Goal: Information Seeking & Learning: Understand process/instructions

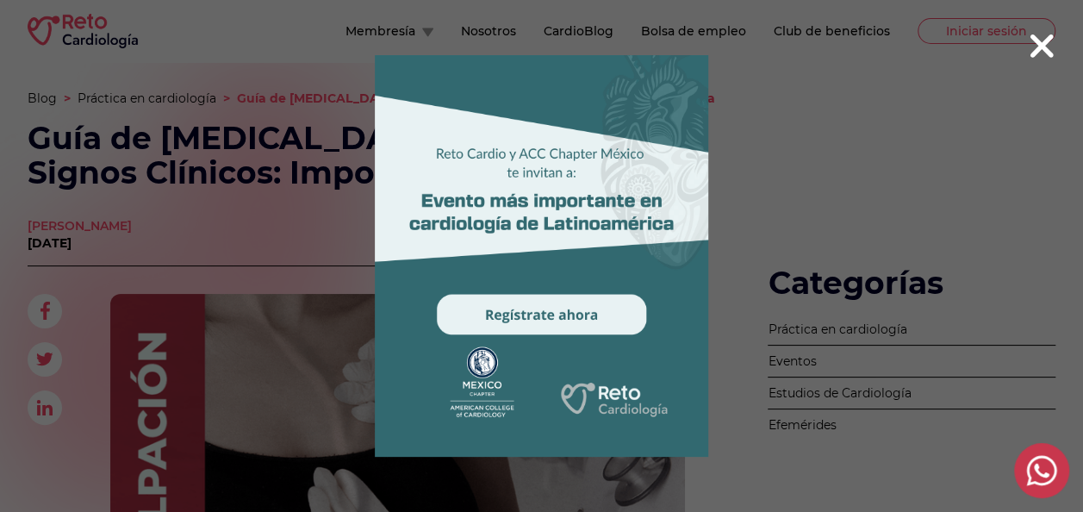
click at [1042, 47] on icon at bounding box center [1041, 45] width 23 height 23
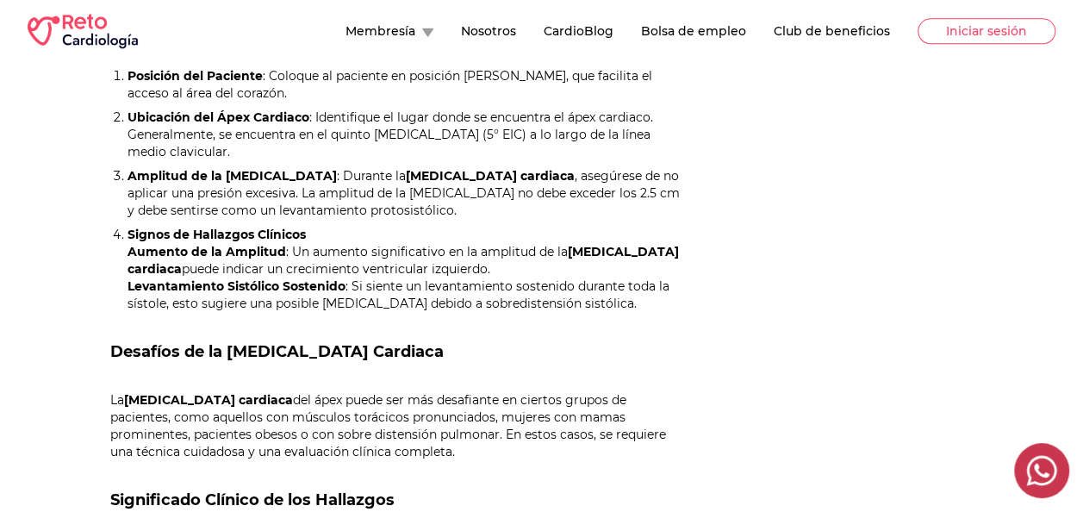
scroll to position [850, 0]
drag, startPoint x: 129, startPoint y: 269, endPoint x: 201, endPoint y: 305, distance: 80.1
click at [201, 305] on ol "Posición del Paciente : Coloque al paciente en posición [PERSON_NAME], que faci…" at bounding box center [397, 188] width 574 height 245
drag, startPoint x: 201, startPoint y: 305, endPoint x: 27, endPoint y: 216, distance: 195.3
click at [22, 216] on section "Categorías Blog > Práctica en cardiología > Guía de [MEDICAL_DATA] Cardiaca y S…" at bounding box center [541, 178] width 1083 height 1933
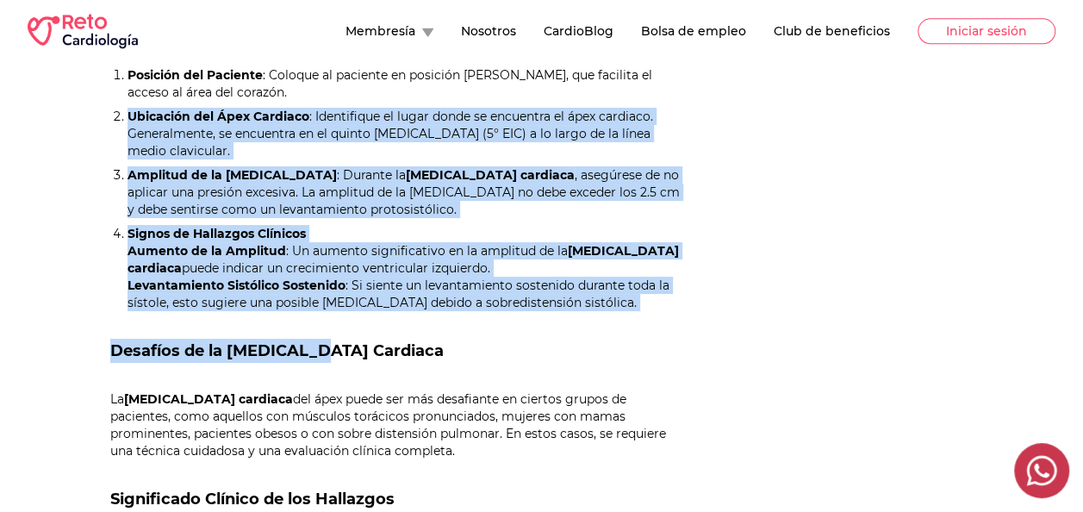
drag, startPoint x: 117, startPoint y: 90, endPoint x: 310, endPoint y: 310, distance: 292.3
click at [310, 310] on div "[PERSON_NAME] La [MEDICAL_DATA] cardiaca es una técnica crucial en el examen fí…" at bounding box center [397, 428] width 574 height 1268
click at [67, 153] on div "[PERSON_NAME] [DATE] [PERSON_NAME] La [MEDICAL_DATA] cardiaca es una técnica cr…" at bounding box center [356, 252] width 657 height 1674
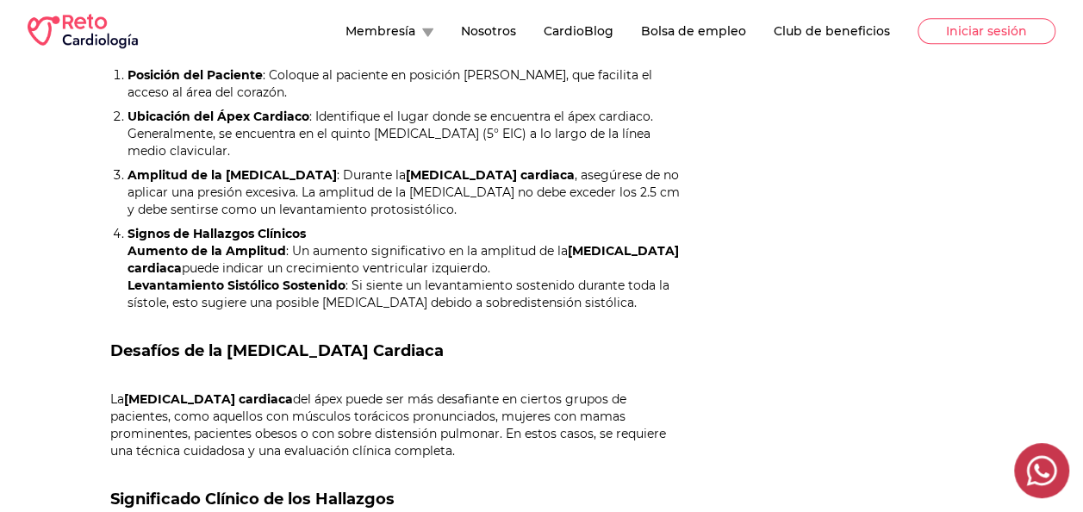
click at [129, 108] on li "Ubicación del Ápex Cardiaco : Identifique el lugar donde se encuentra el ápex c…" at bounding box center [405, 134] width 557 height 52
drag, startPoint x: 129, startPoint y: 96, endPoint x: 188, endPoint y: 303, distance: 214.8
click at [188, 303] on ol "Posición del Paciente : Coloque al paciente en posición [PERSON_NAME], que faci…" at bounding box center [397, 188] width 574 height 245
copy ol "Ubicación del Ápex Cardiaco : Identifique el lugar donde se encuentra el ápex c…"
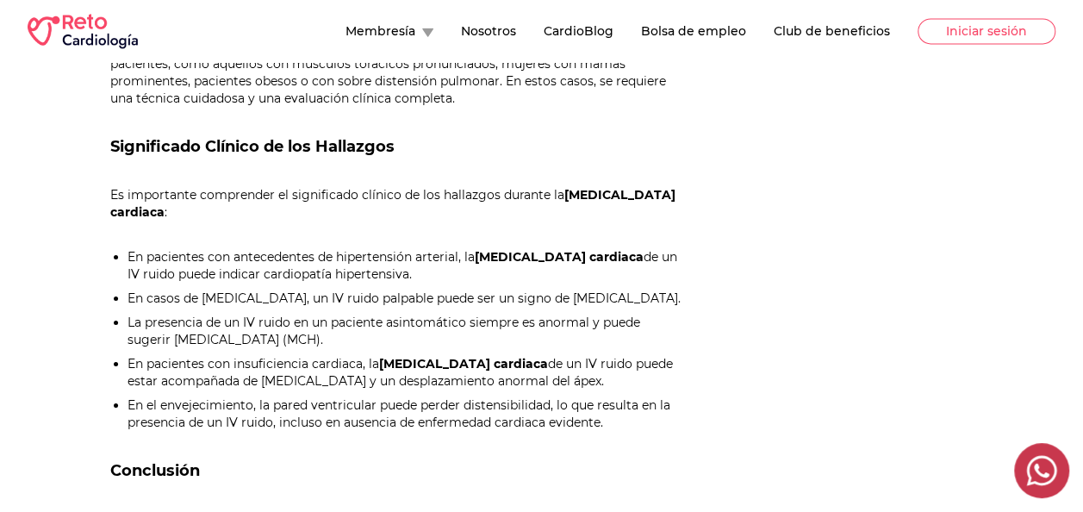
scroll to position [1197, 0]
